Goal: Find specific page/section: Find specific page/section

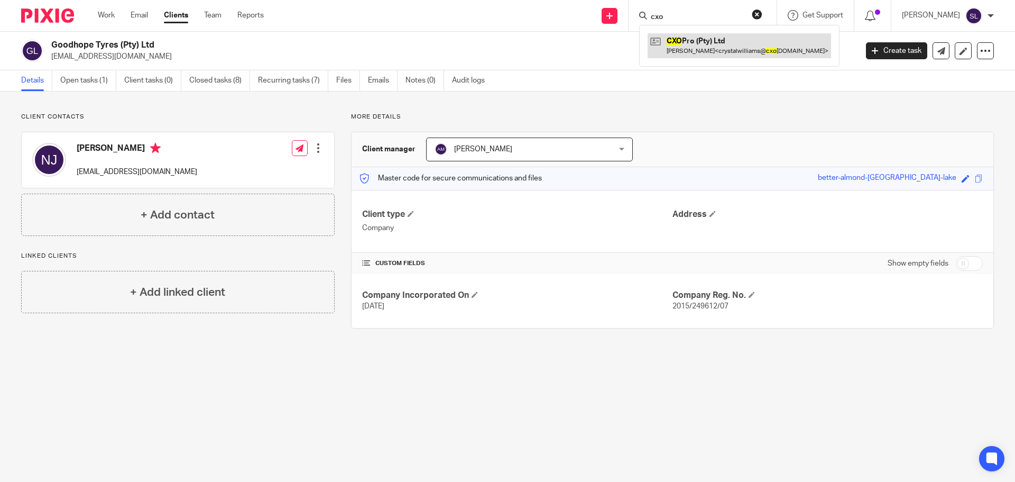
type input "cxo"
click at [676, 51] on link at bounding box center [739, 45] width 183 height 24
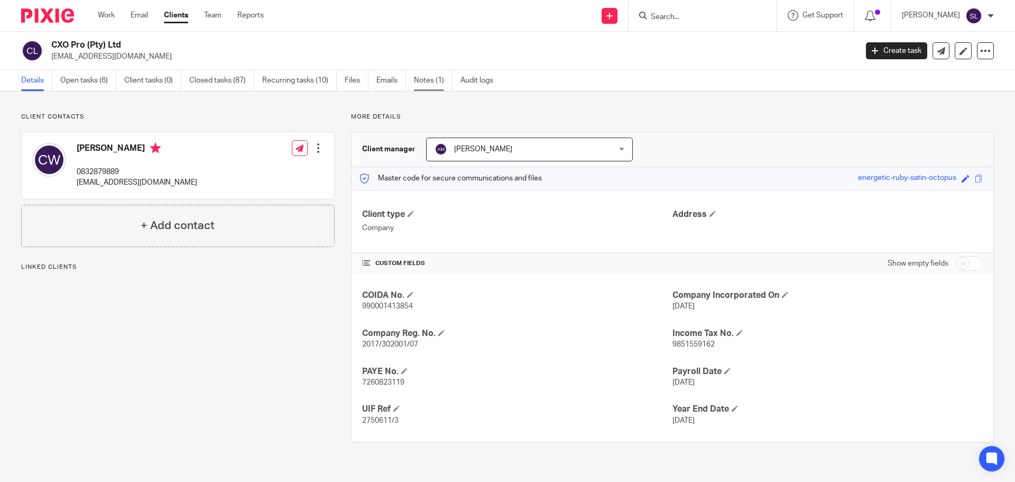
click at [425, 84] on link "Notes (1)" at bounding box center [433, 80] width 39 height 21
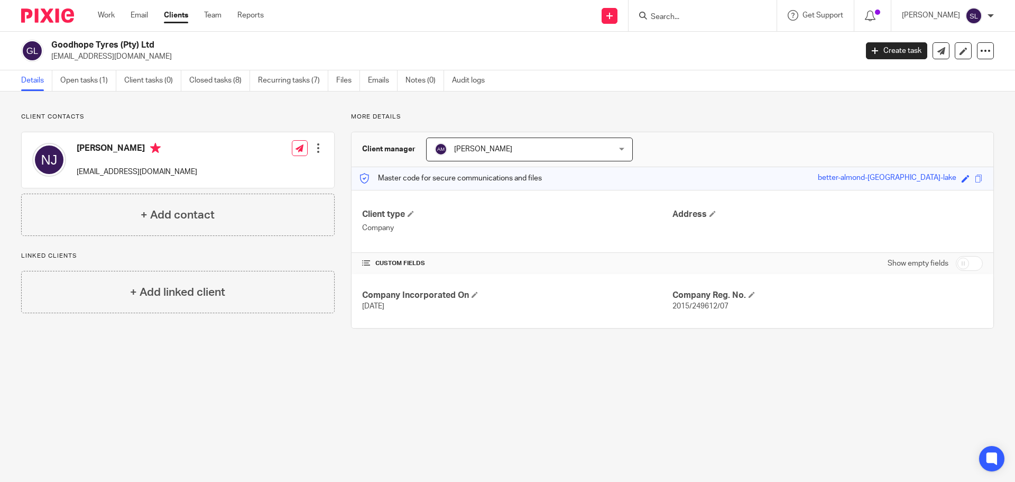
click at [549, 402] on main "Goodhope Tyres (Pty) Ltd nadiaj@telkomsa.net Create task Export data Merge Arch…" at bounding box center [507, 241] width 1015 height 482
